Goal: Feedback & Contribution: Contribute content

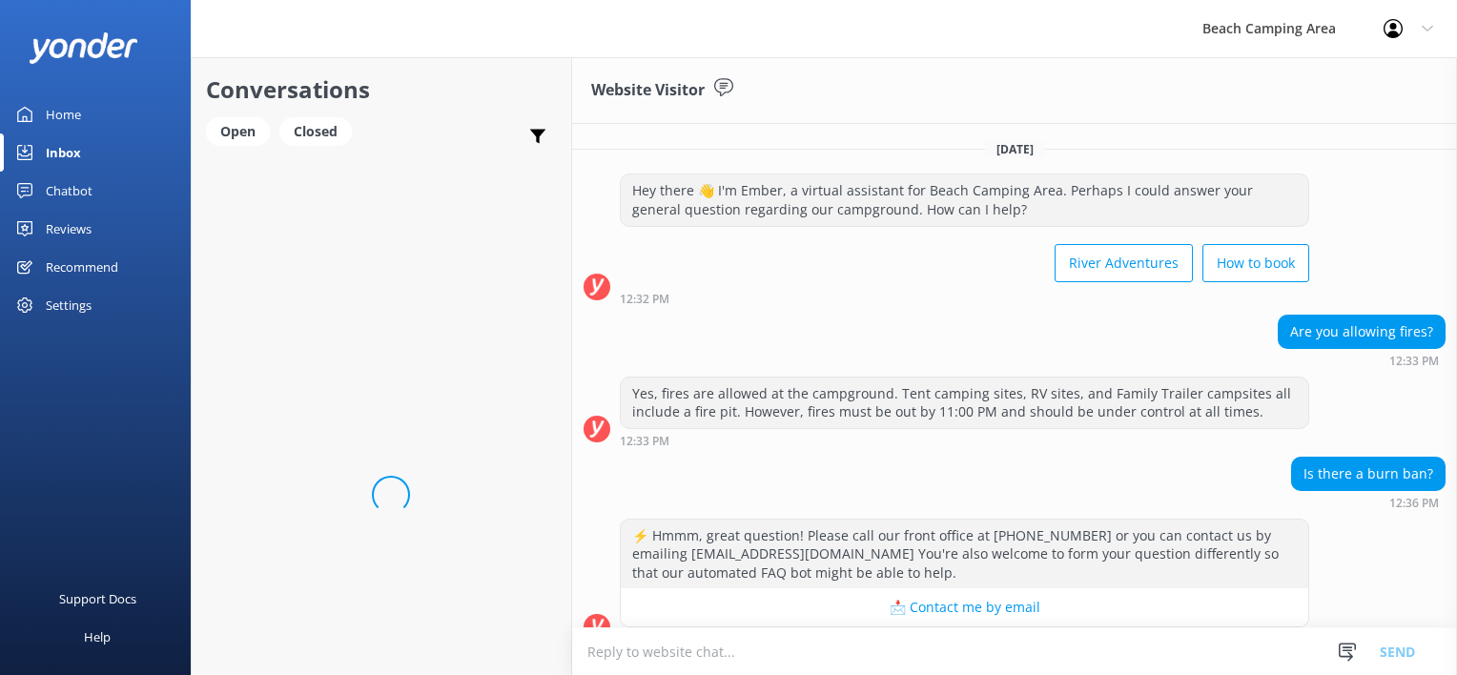
scroll to position [25, 0]
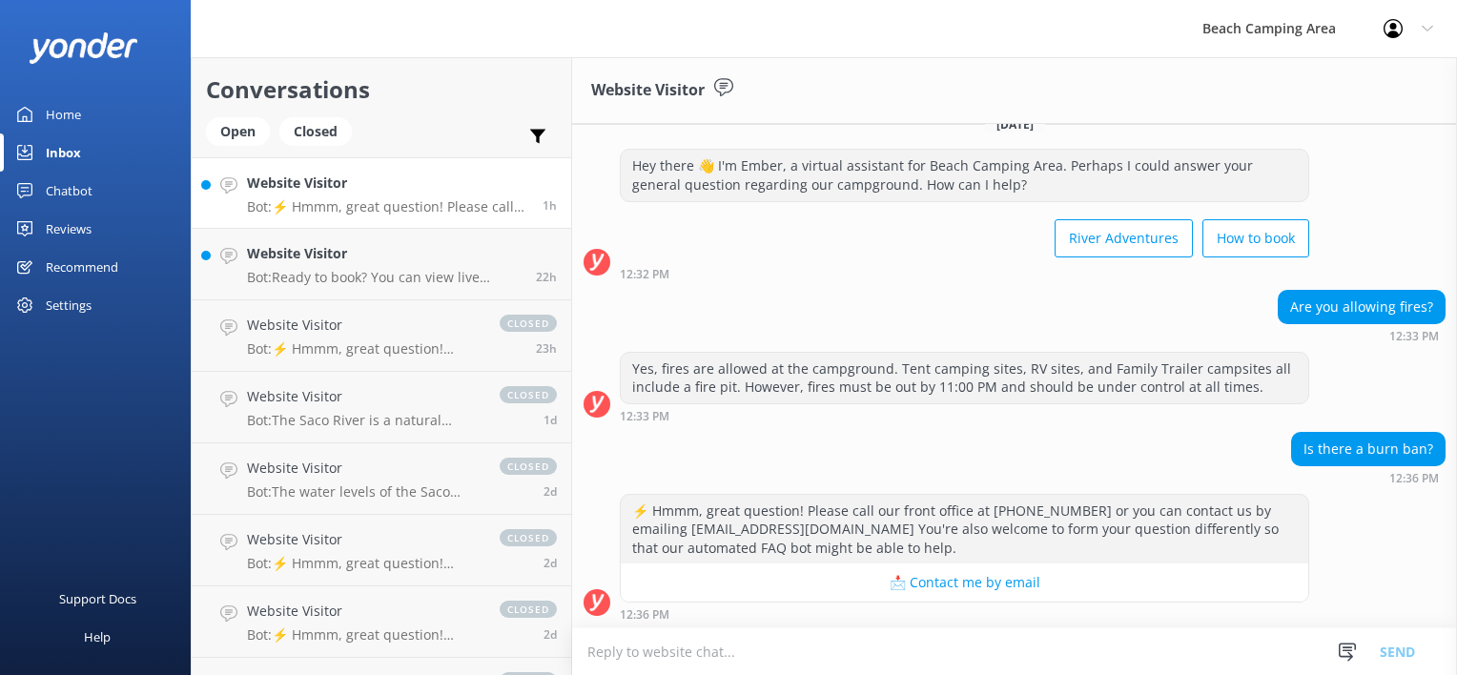
click at [32, 195] on link "Chatbot" at bounding box center [95, 191] width 191 height 38
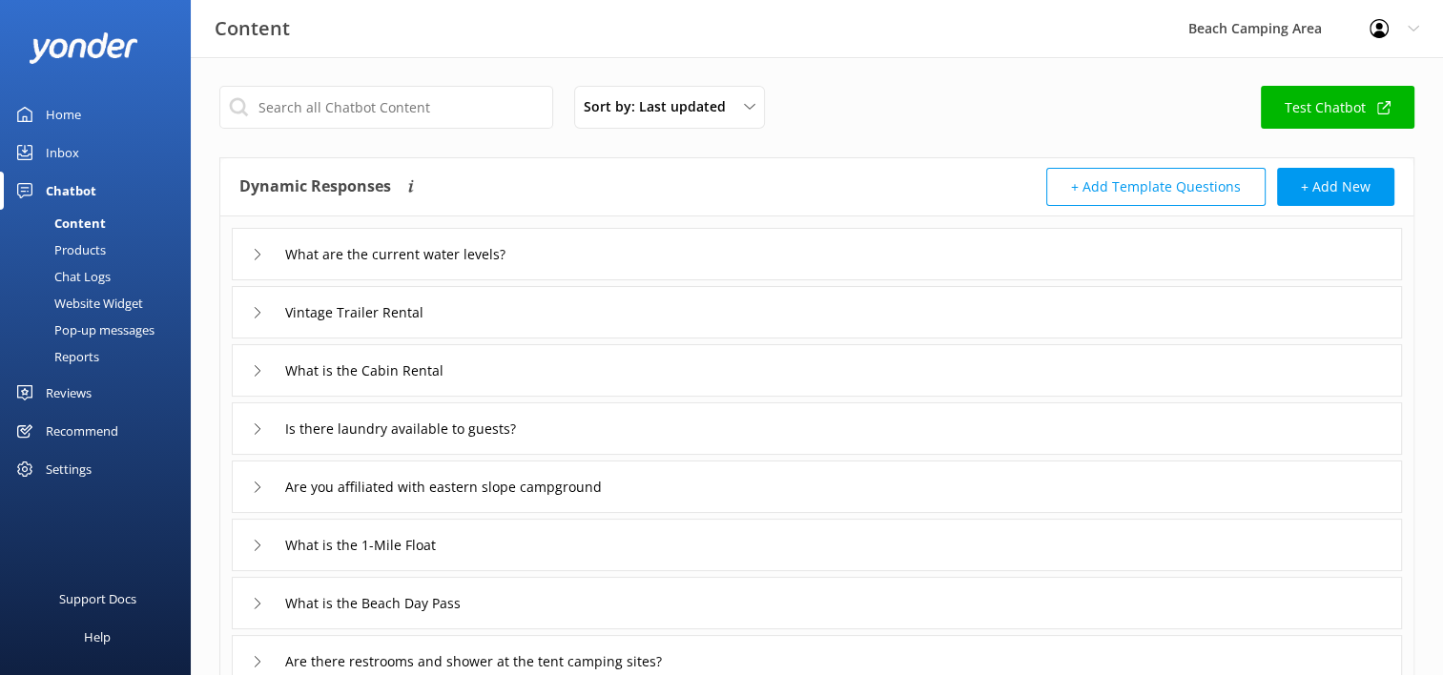
click at [140, 334] on div "Pop-up messages" at bounding box center [82, 330] width 143 height 27
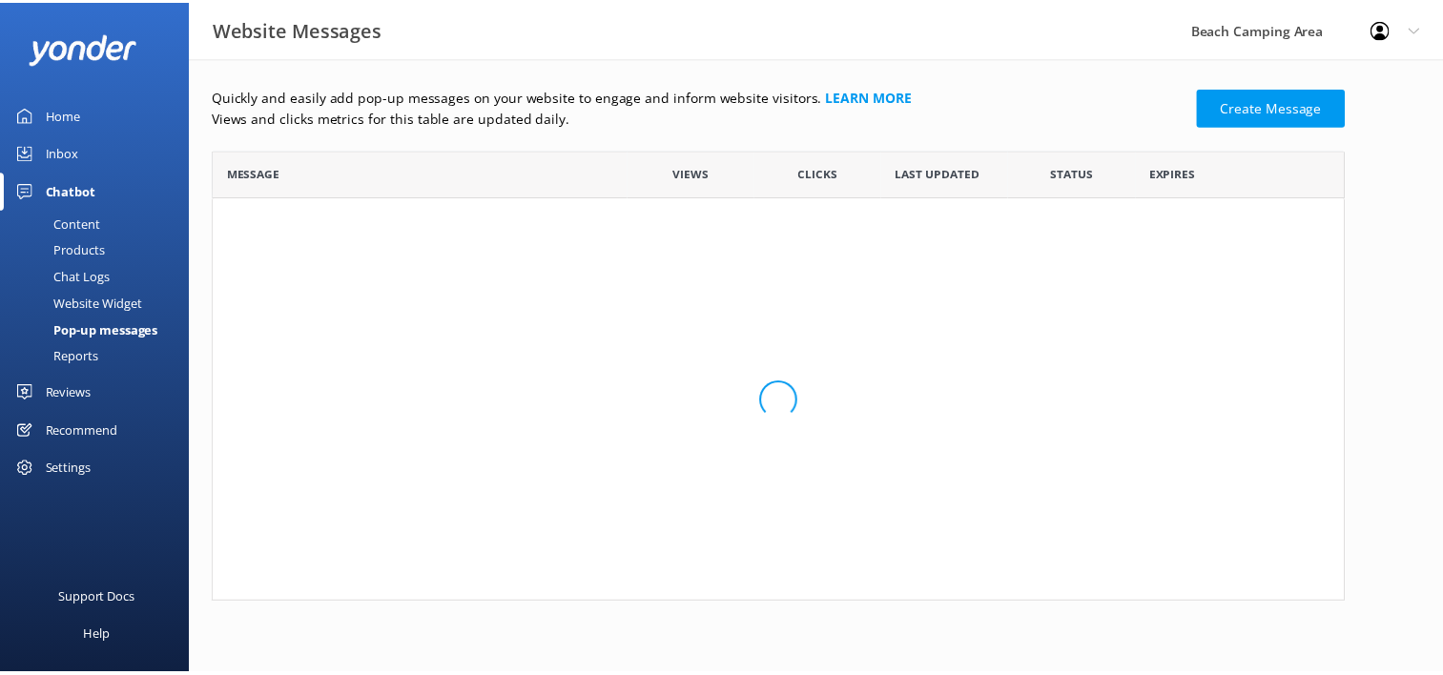
scroll to position [114, 1129]
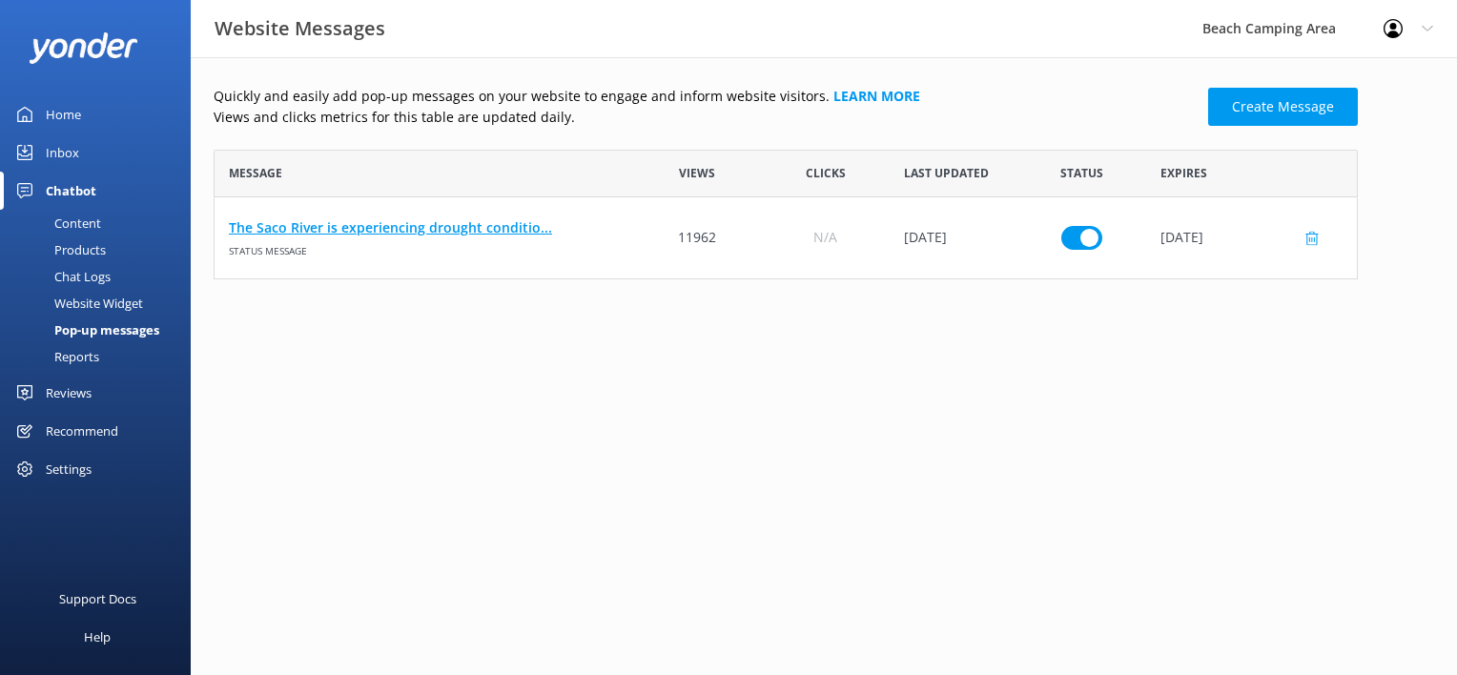
click at [430, 229] on link "The Saco River is experiencing drought conditio..." at bounding box center [424, 227] width 390 height 21
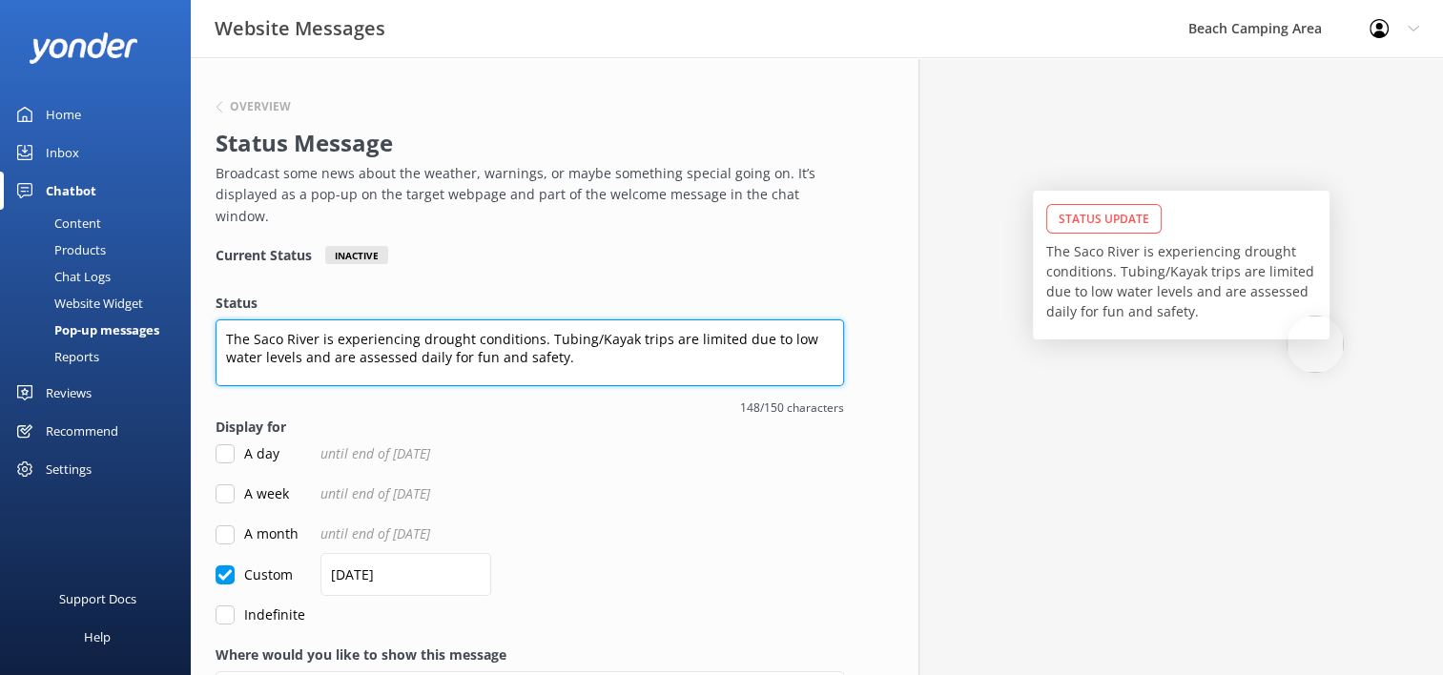
click at [572, 339] on textarea "The Saco River is experiencing drought conditions. Tubing/Kayak trips are limit…" at bounding box center [529, 352] width 628 height 67
click at [225, 319] on textarea "The Saco River is experiencing drought conditions. Tubing/Kayak trips are limit…" at bounding box center [529, 352] width 628 height 67
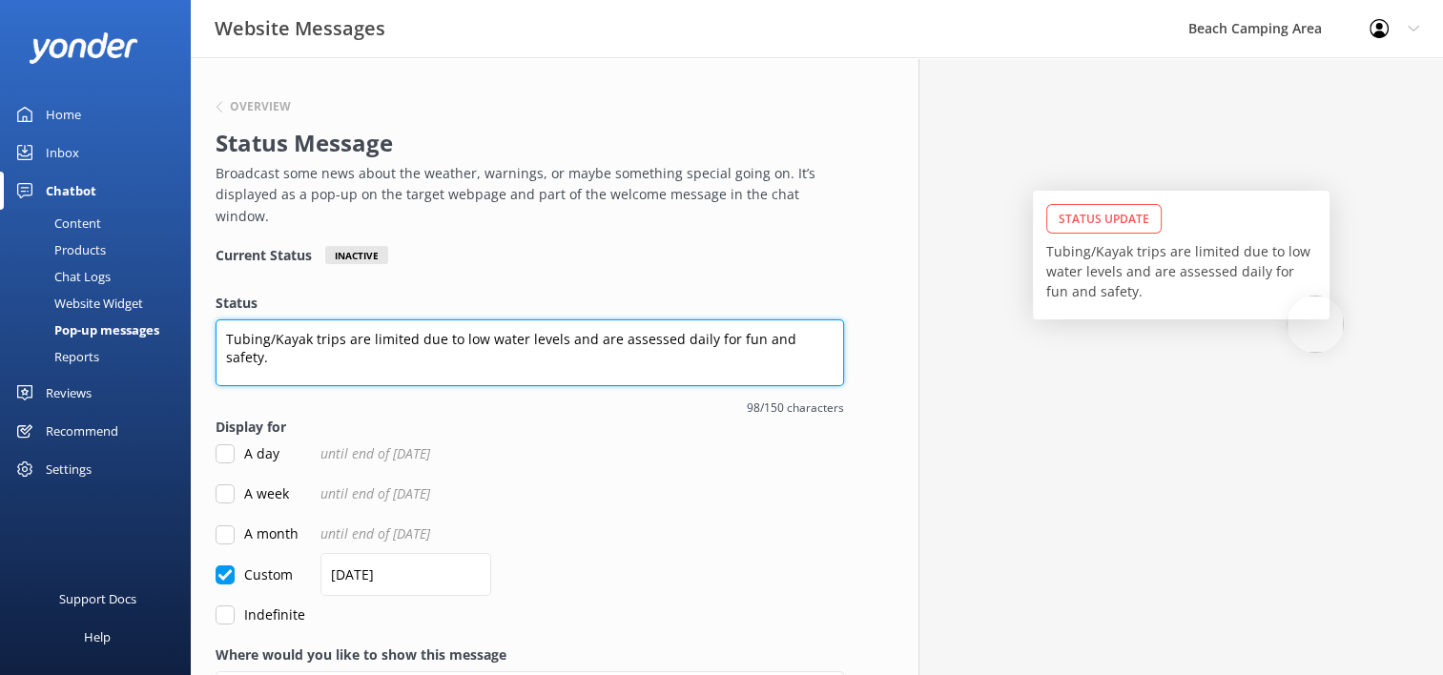
click at [347, 319] on textarea "Tubing/Kayak trips are limited due to low water levels and are assessed daily f…" at bounding box center [529, 352] width 628 height 67
click at [347, 336] on textarea "Tubing/Kayak trips on The Saco River are limited due to low water levels and ar…" at bounding box center [529, 352] width 628 height 67
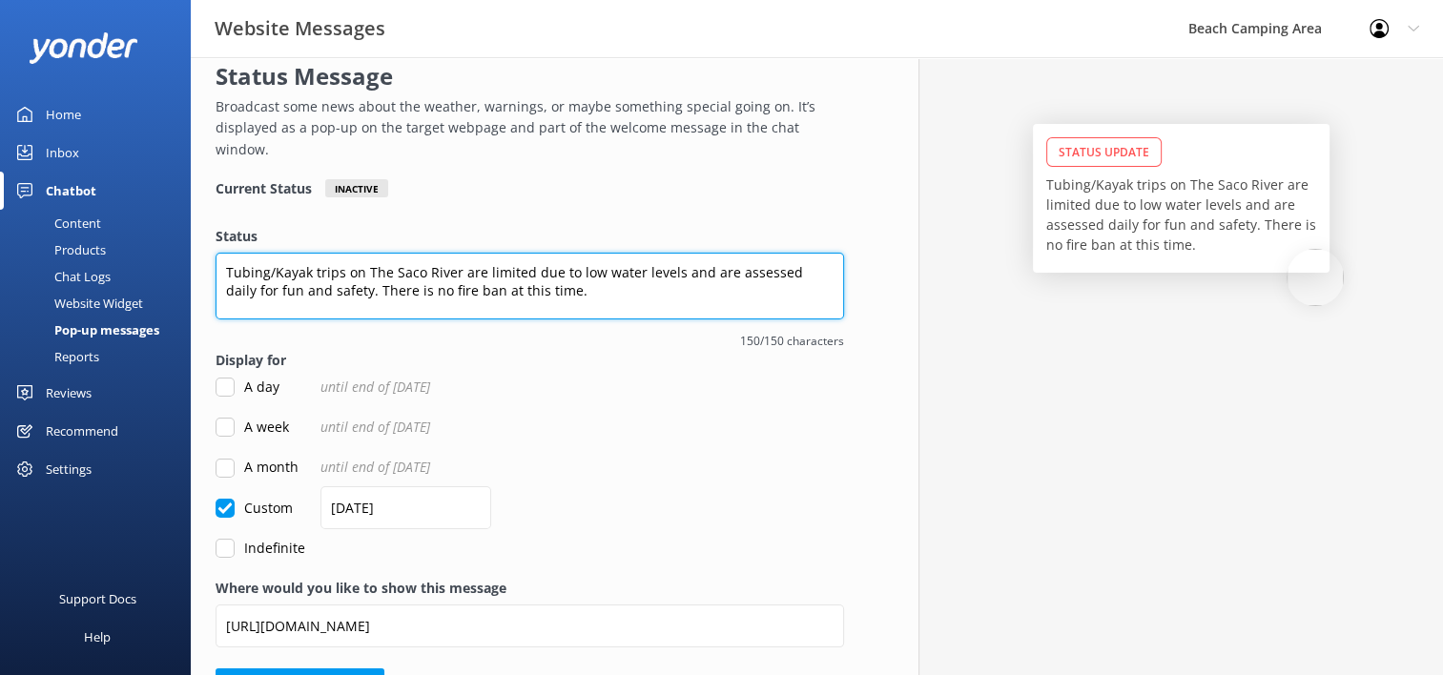
scroll to position [105, 0]
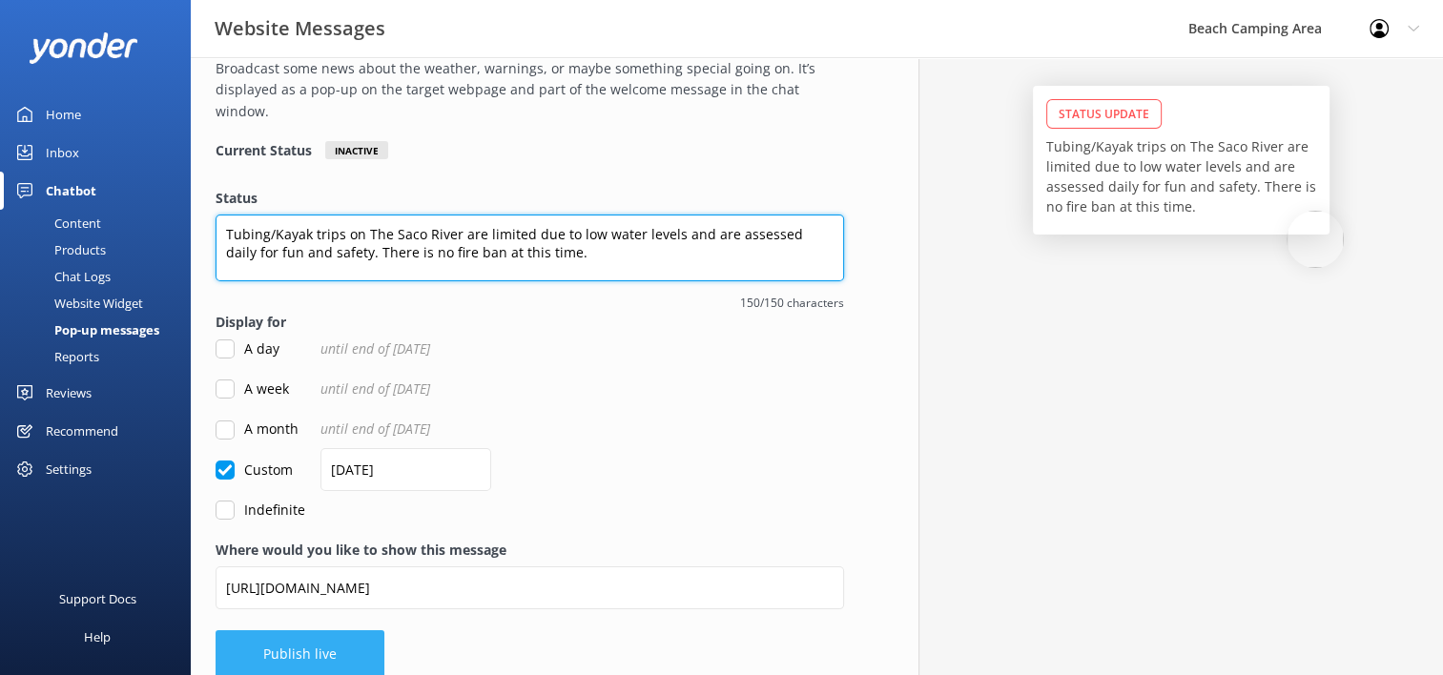
type textarea "Tubing/Kayak trips on The Saco River are limited due to low water levels and ar…"
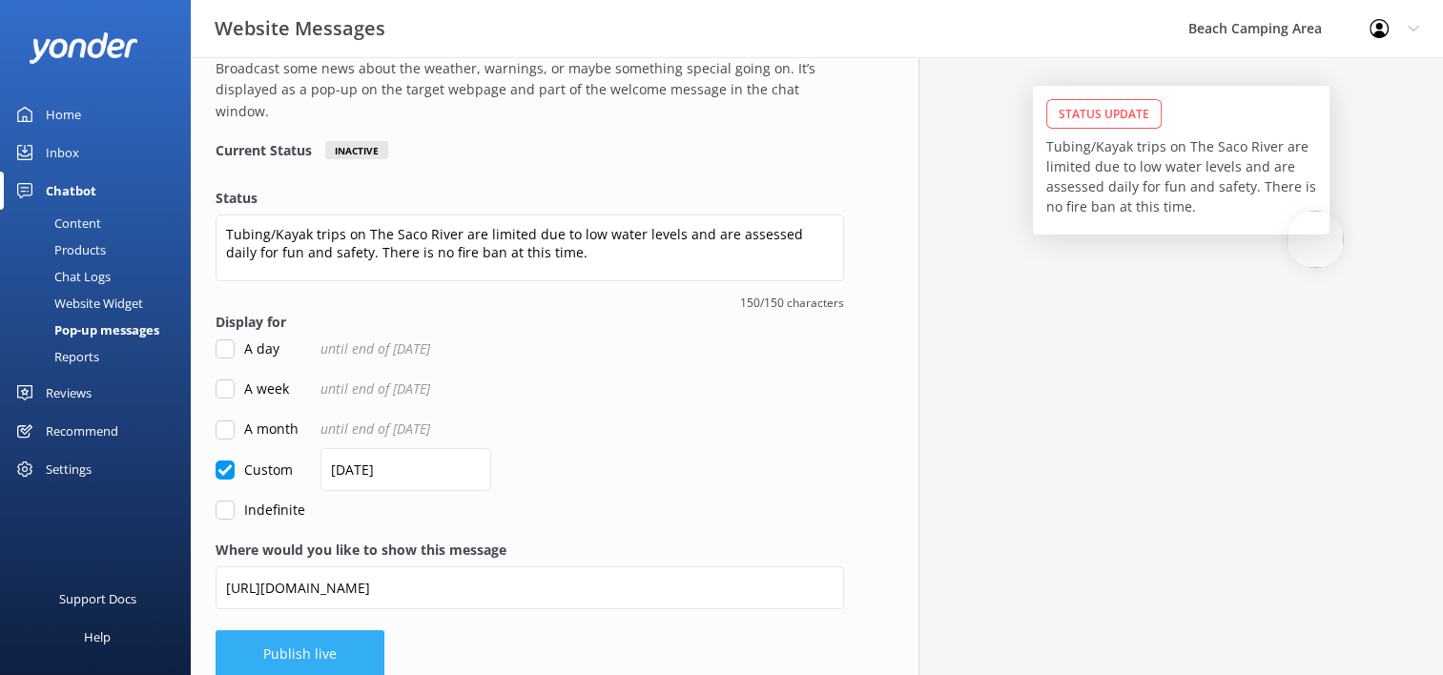
click at [347, 636] on button "Publish live" at bounding box center [299, 654] width 169 height 48
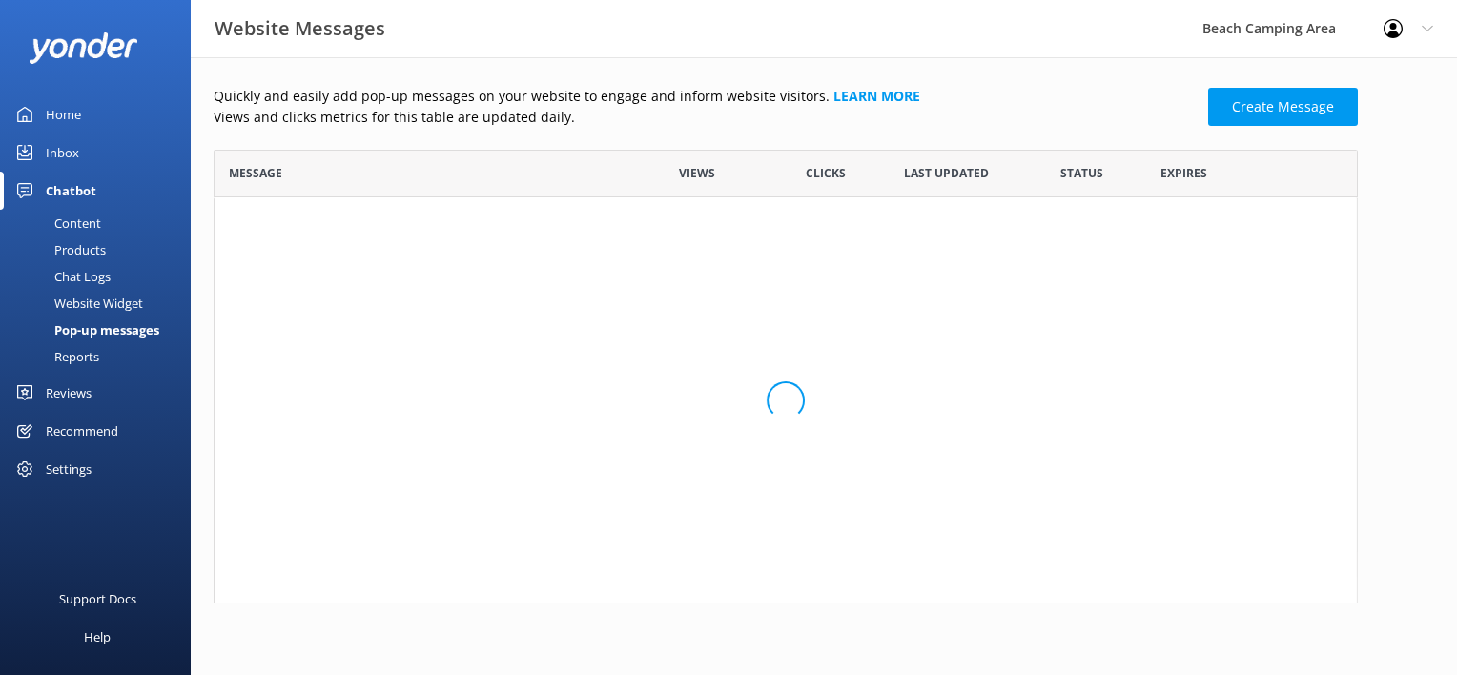
scroll to position [114, 1129]
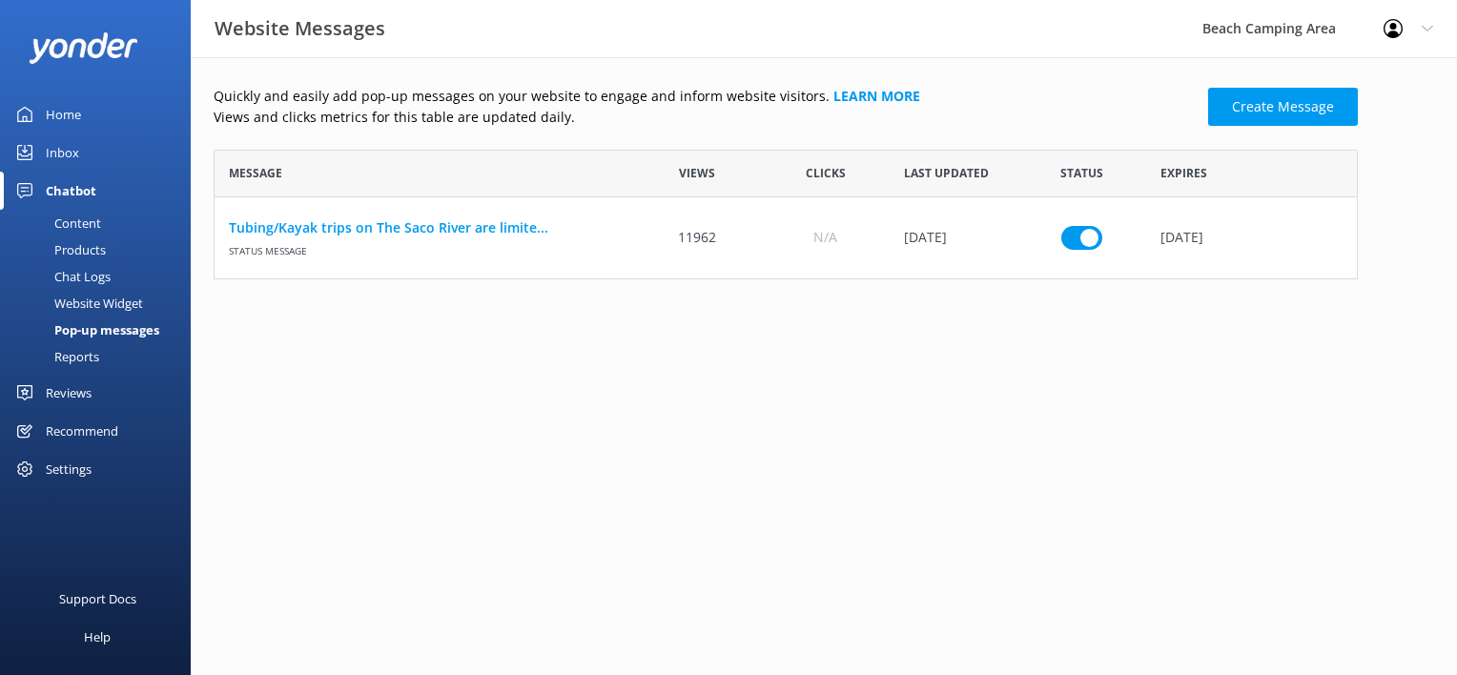
click at [65, 124] on div "Home" at bounding box center [63, 114] width 35 height 38
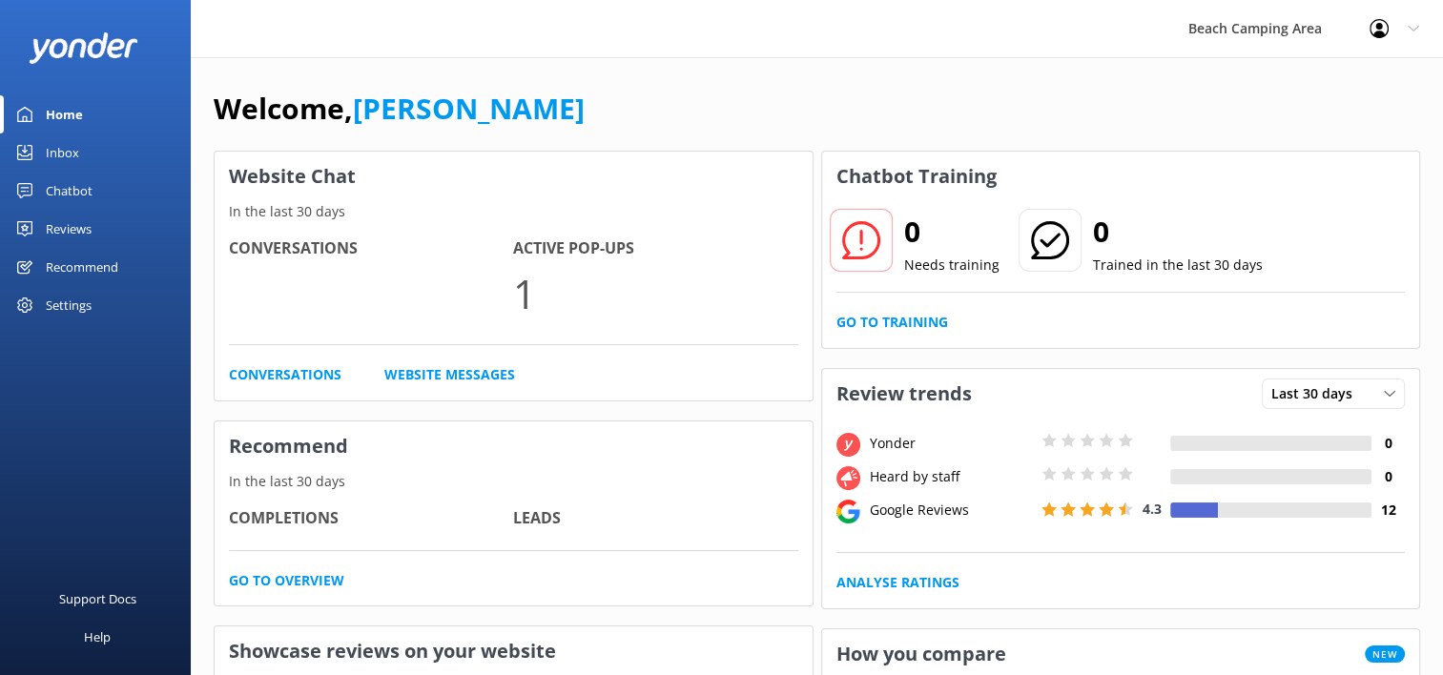
click at [28, 154] on use at bounding box center [24, 152] width 15 height 15
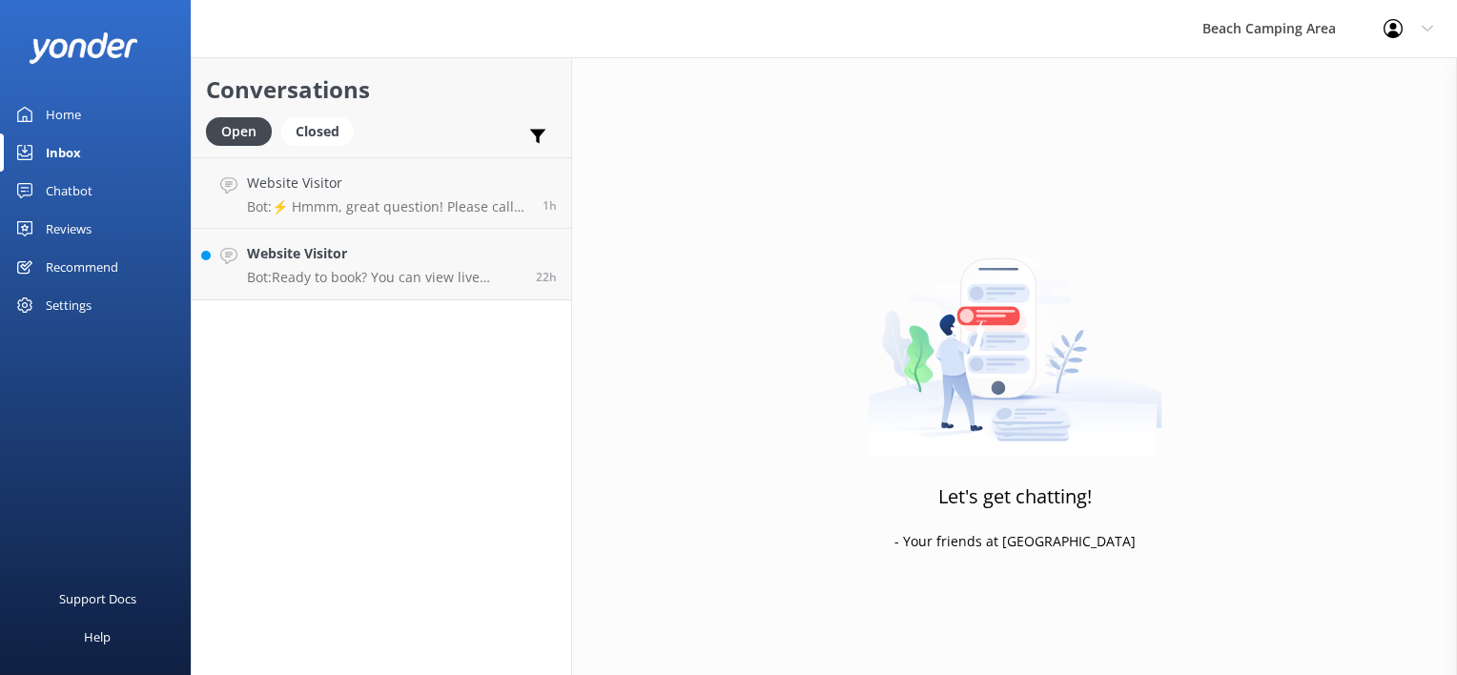
click at [46, 187] on div "Chatbot" at bounding box center [69, 191] width 47 height 38
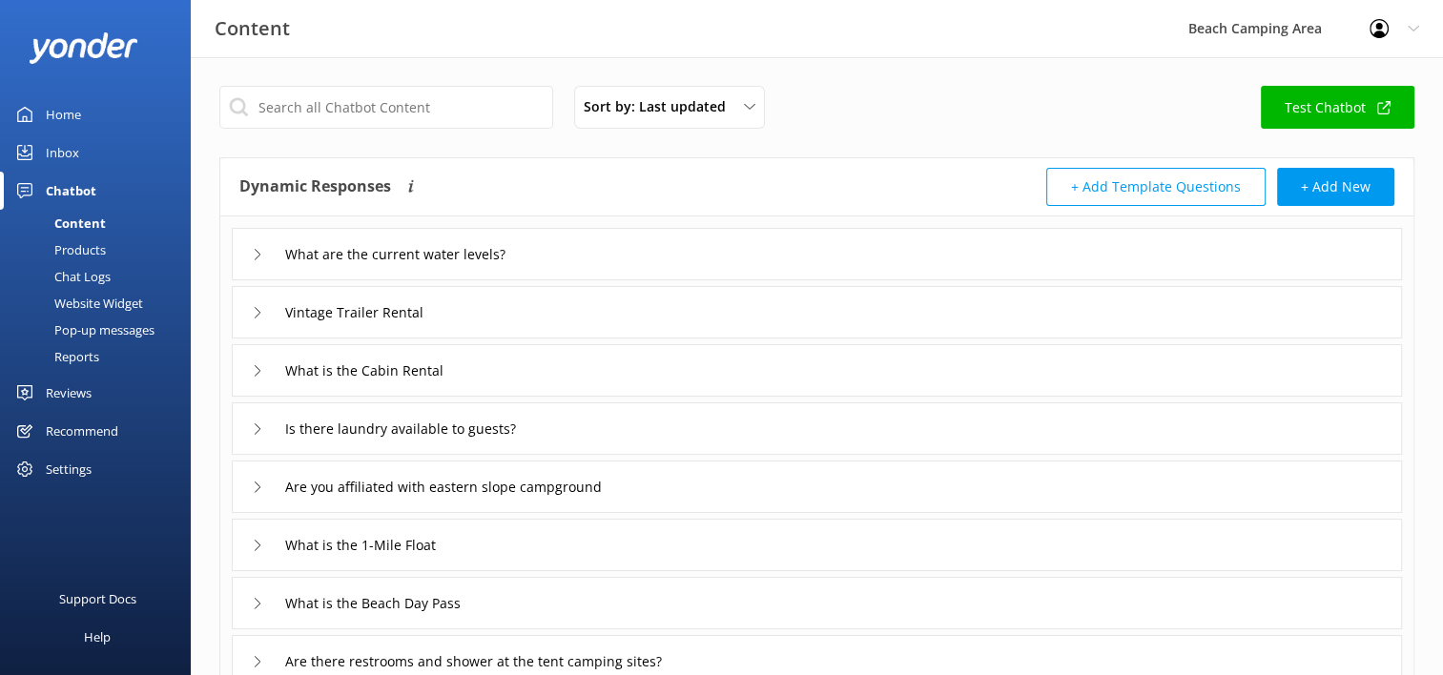
click at [68, 225] on div "Content" at bounding box center [58, 223] width 94 height 27
click at [61, 277] on div "Chat Logs" at bounding box center [60, 276] width 99 height 27
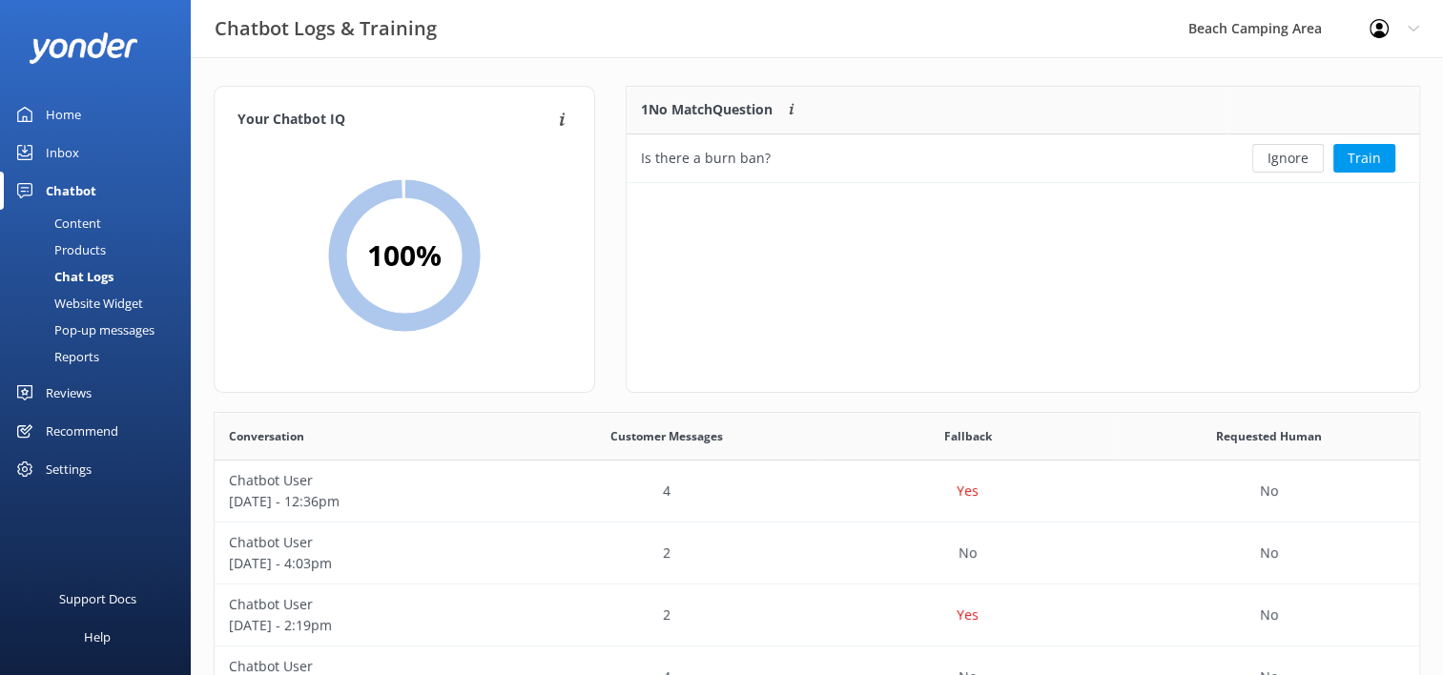
scroll to position [15, 15]
click at [1362, 164] on button "Train" at bounding box center [1364, 158] width 62 height 29
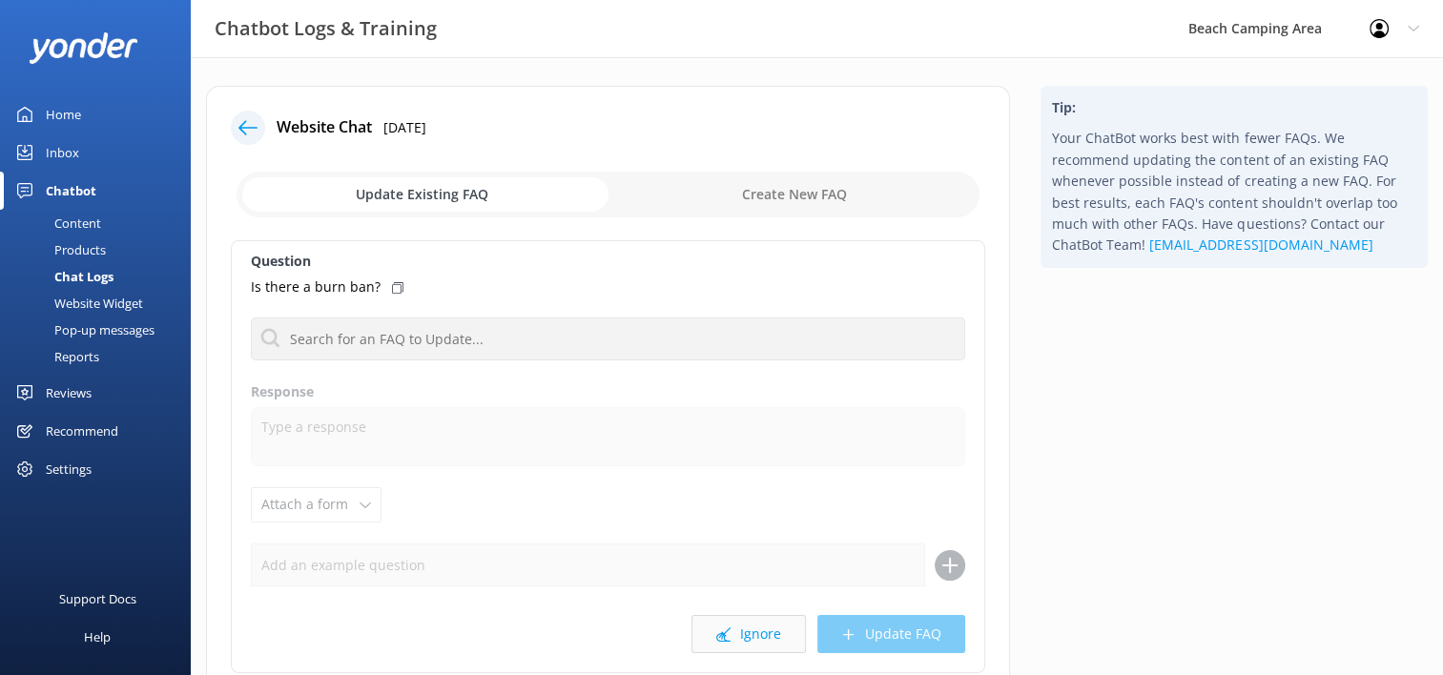
click at [770, 639] on button "Ignore" at bounding box center [748, 634] width 114 height 38
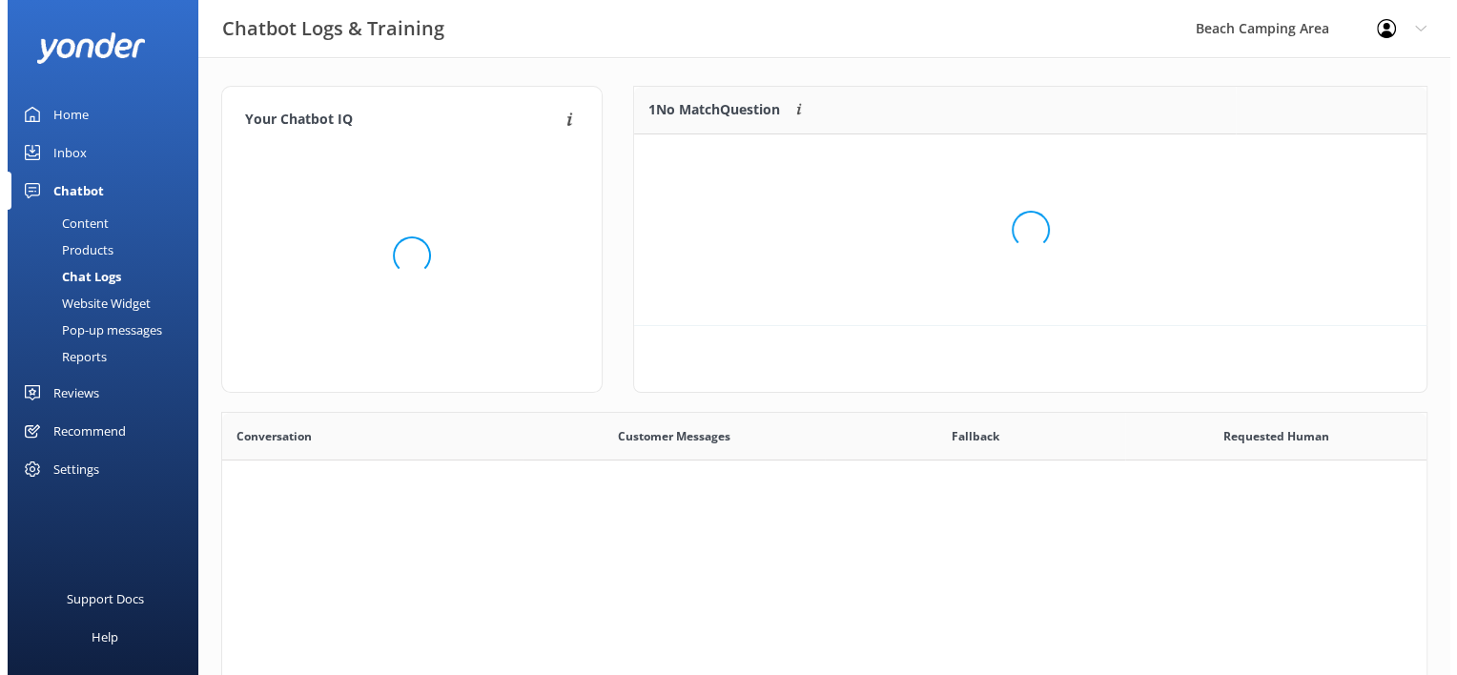
scroll to position [223, 777]
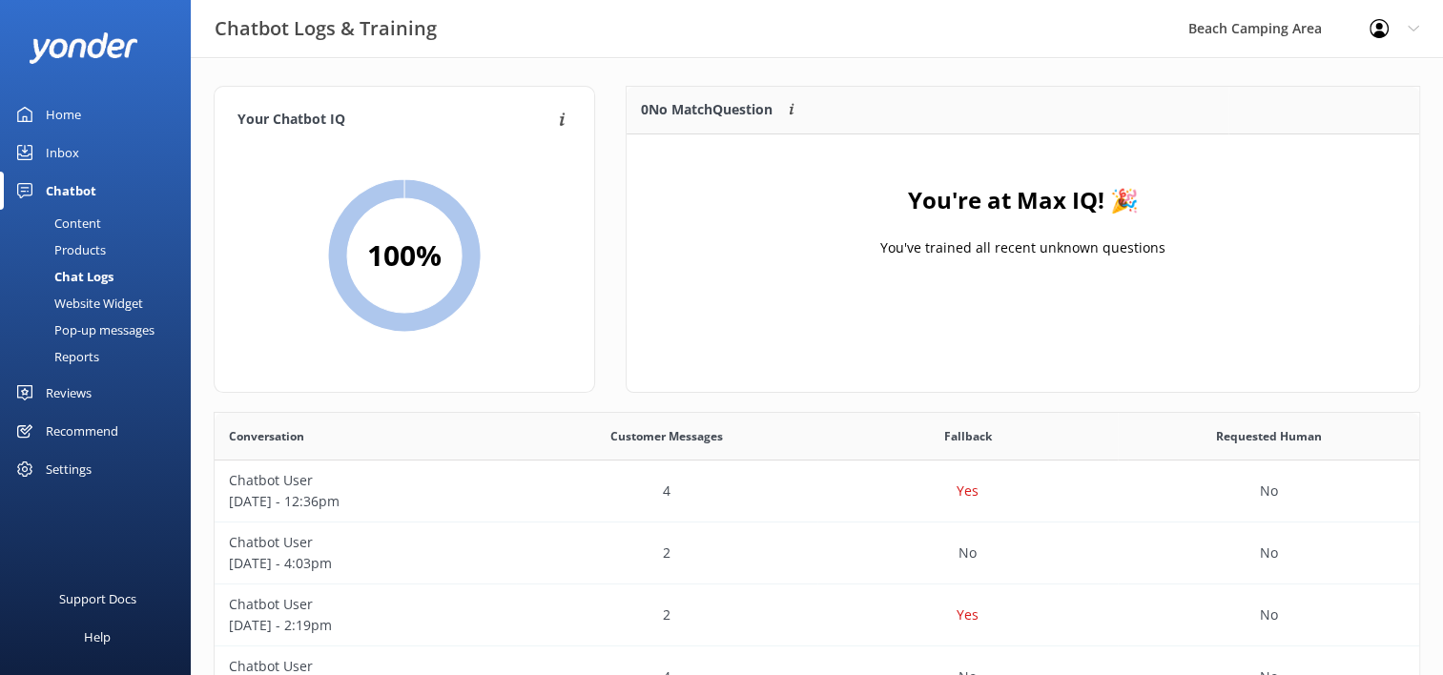
click at [65, 157] on div "Inbox" at bounding box center [62, 152] width 33 height 38
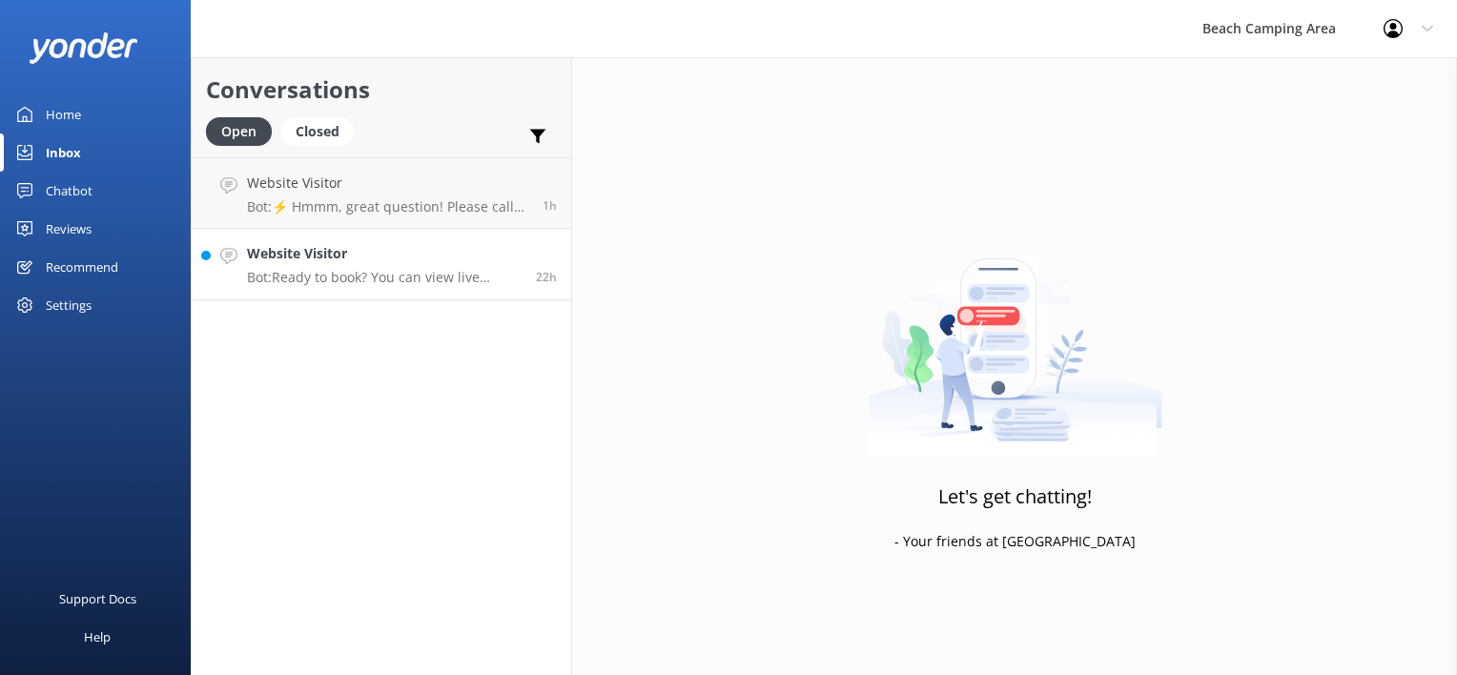
click at [294, 286] on link "Website Visitor Bot: Ready to book? You can view live availability and book you…" at bounding box center [382, 265] width 380 height 72
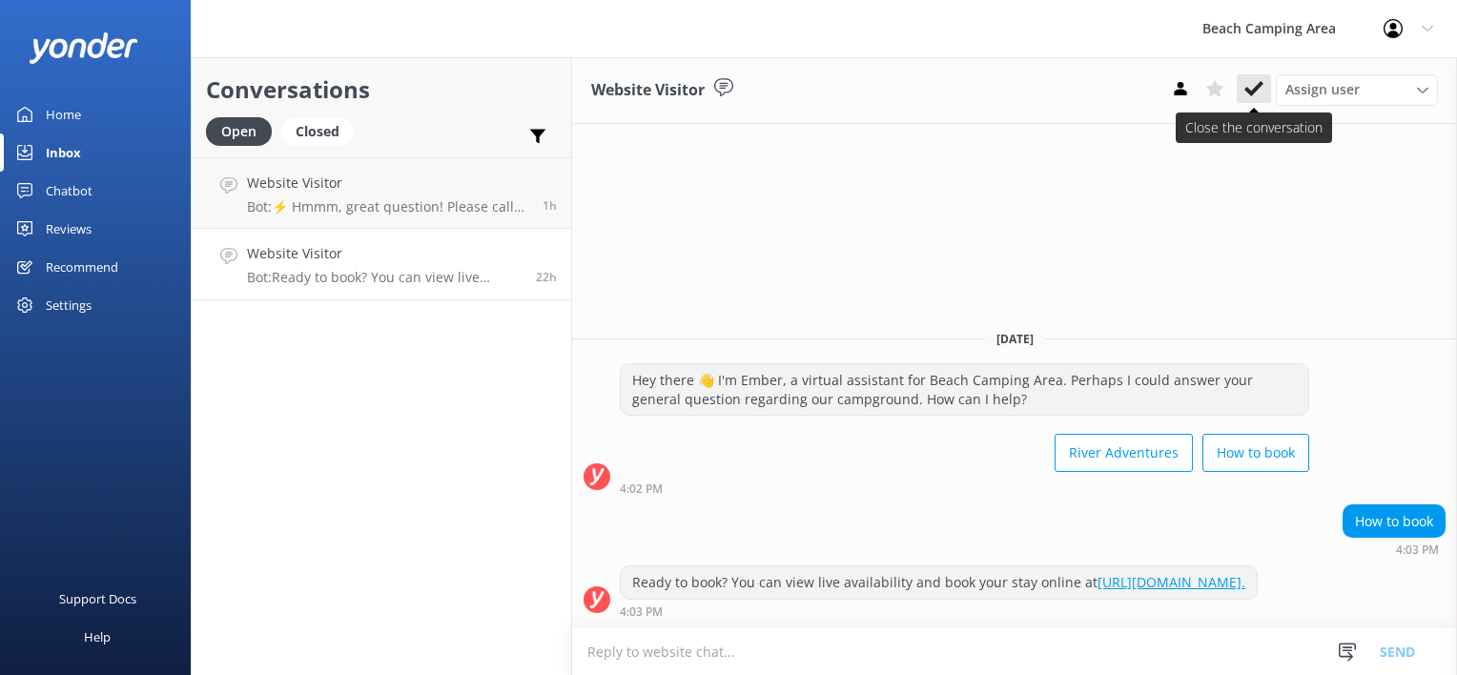
click at [1244, 86] on icon at bounding box center [1253, 88] width 19 height 19
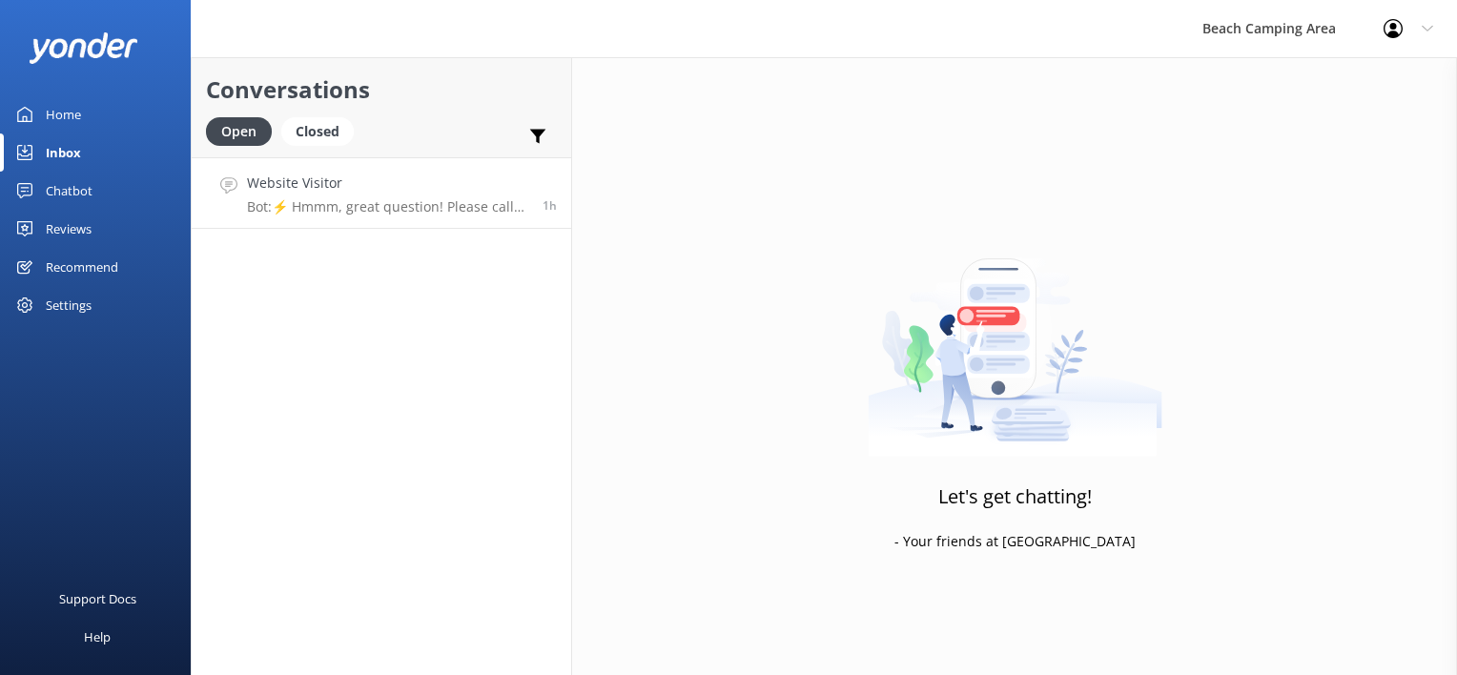
click at [462, 200] on p "Bot: ⚡ Hmmm, great question! Please call our front office at [PHONE_NUMBER] or …" at bounding box center [387, 206] width 281 height 17
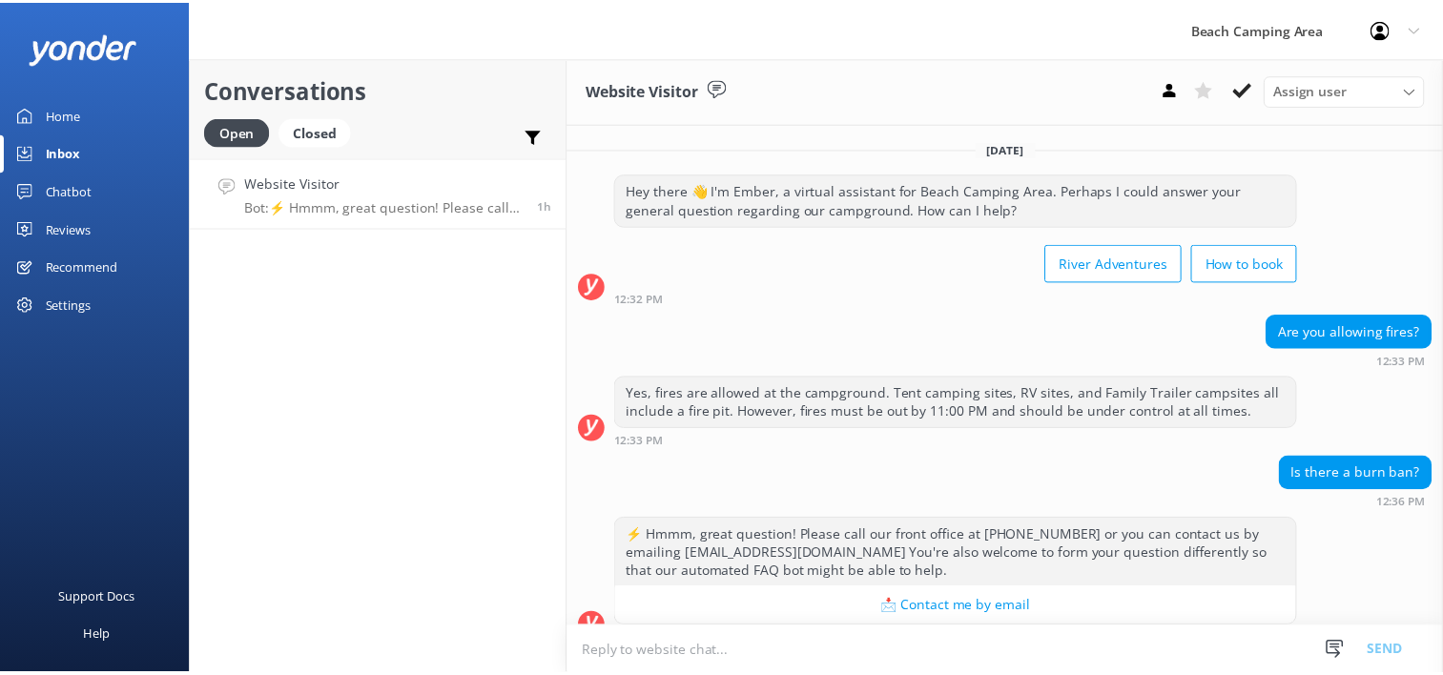
scroll to position [25, 0]
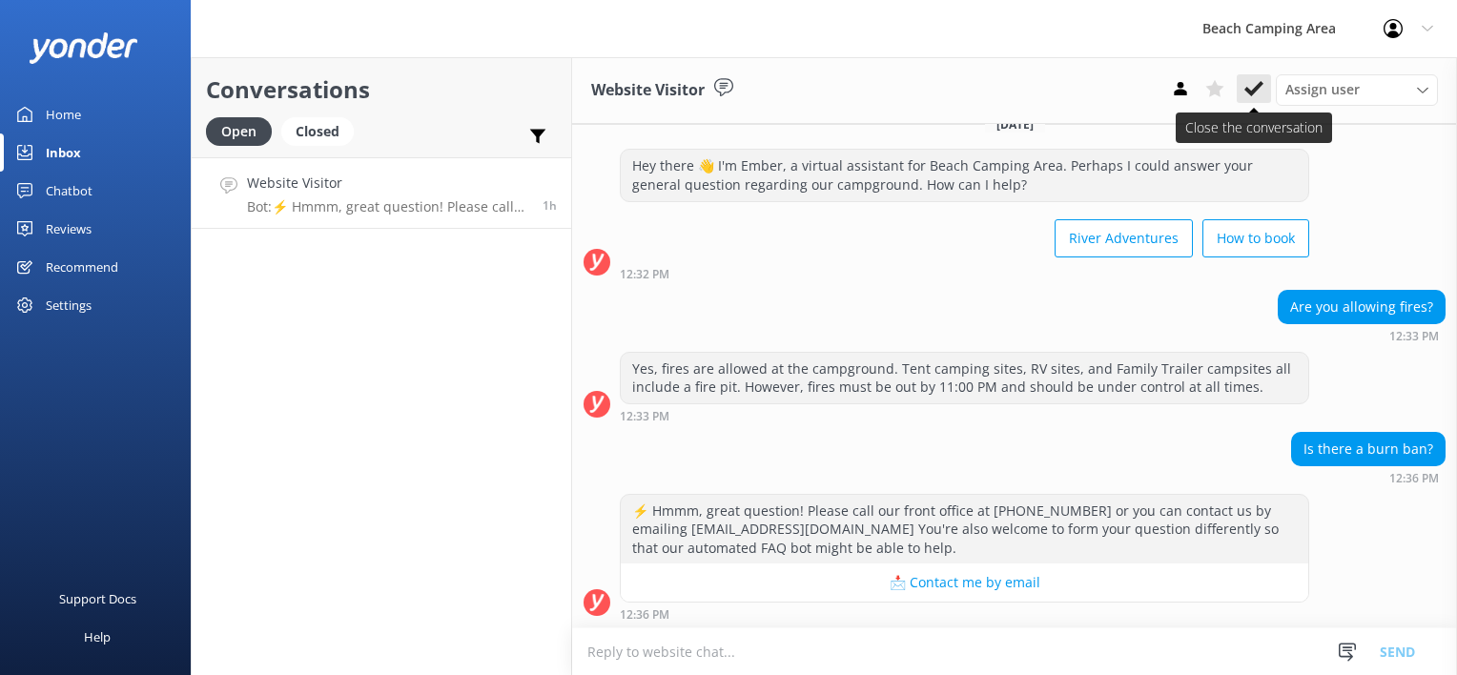
click at [1253, 93] on use at bounding box center [1253, 88] width 19 height 15
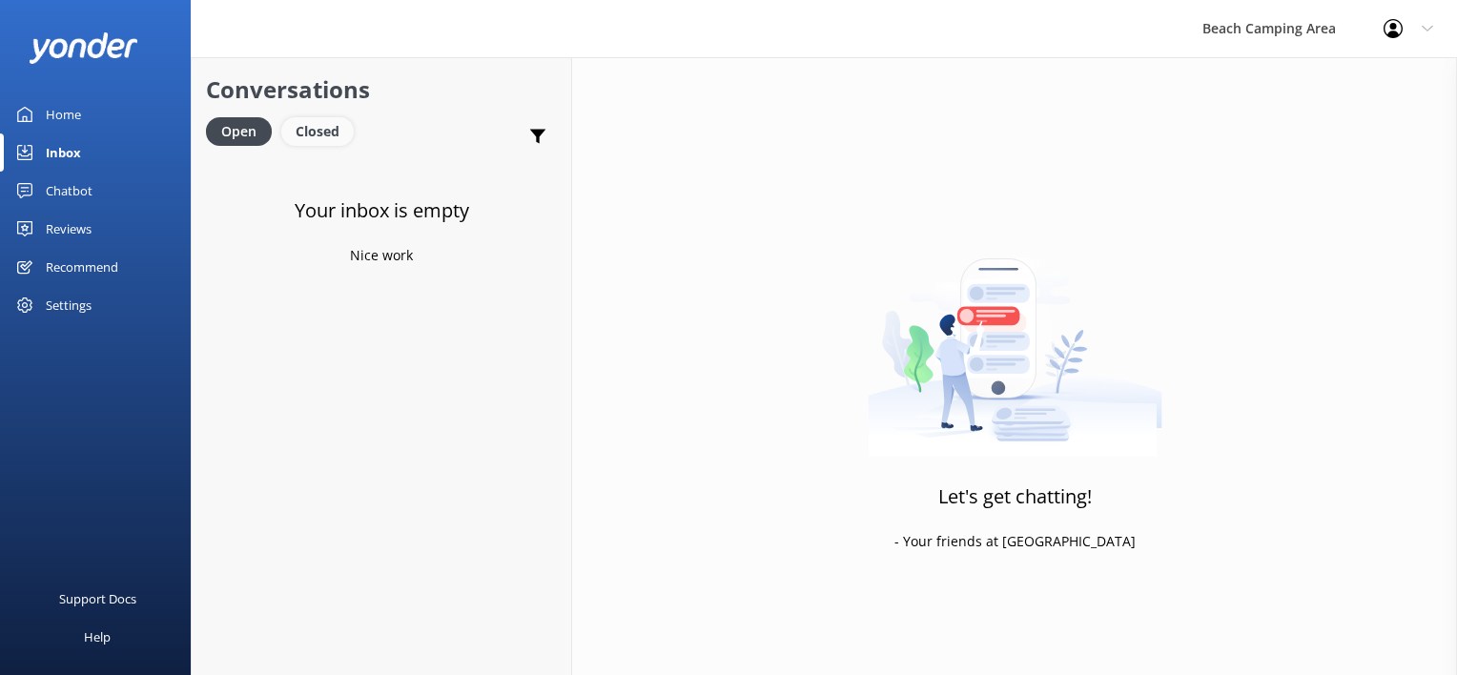
click at [340, 133] on div "Closed" at bounding box center [317, 131] width 72 height 29
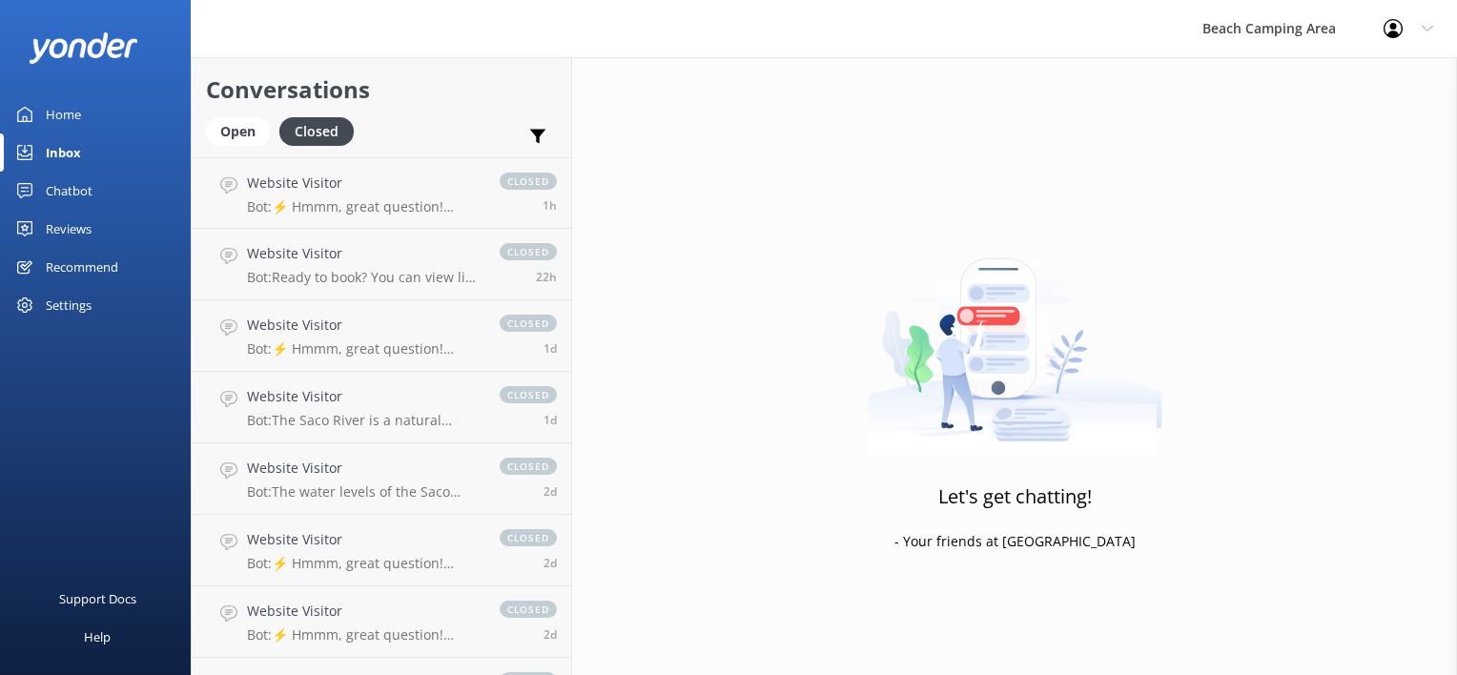
click at [61, 112] on div "Home" at bounding box center [63, 114] width 35 height 38
